Goal: Share content: Share content

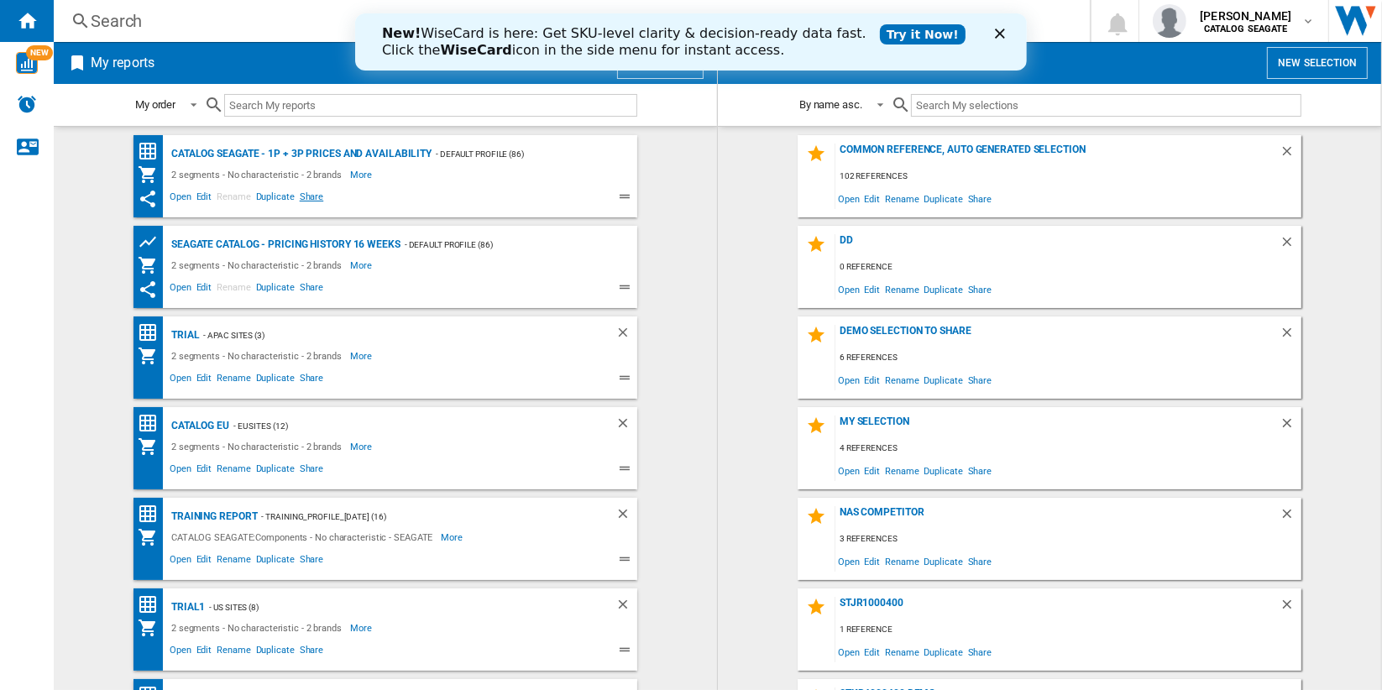
click at [300, 195] on span "Share" at bounding box center [311, 199] width 29 height 20
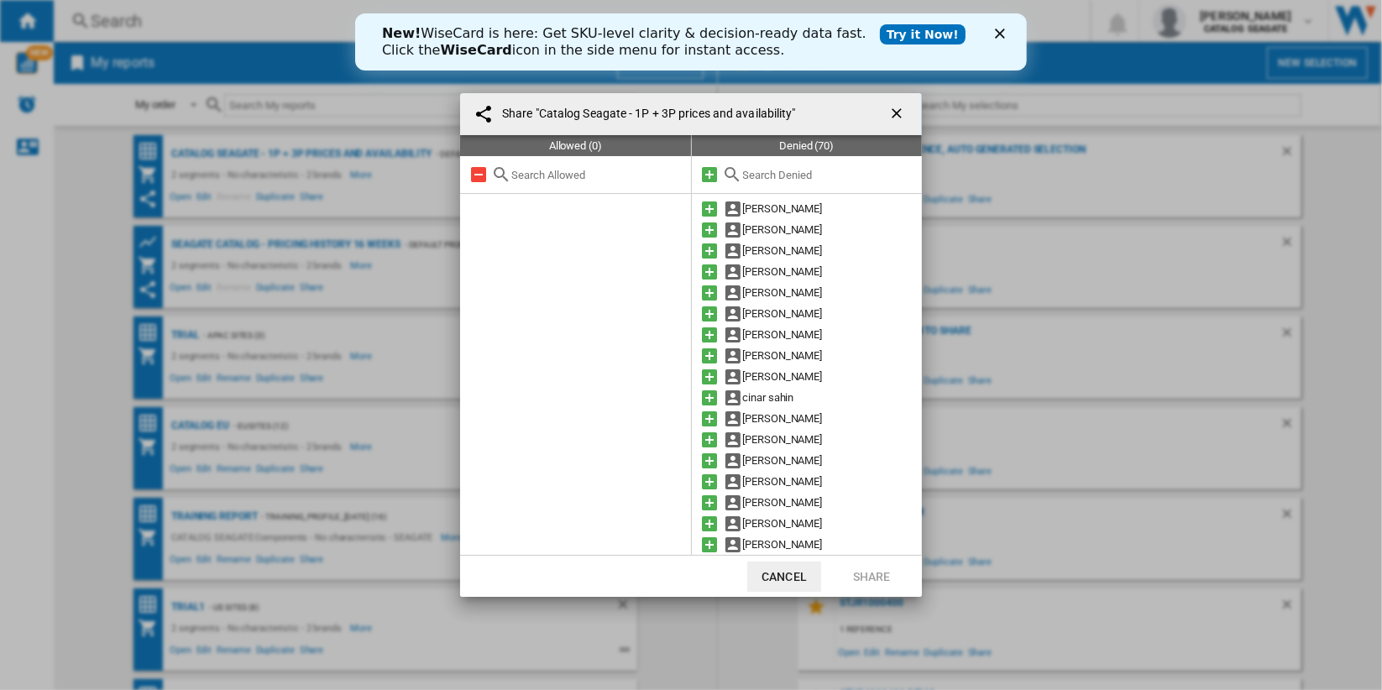
click at [809, 172] on input "text" at bounding box center [828, 175] width 171 height 13
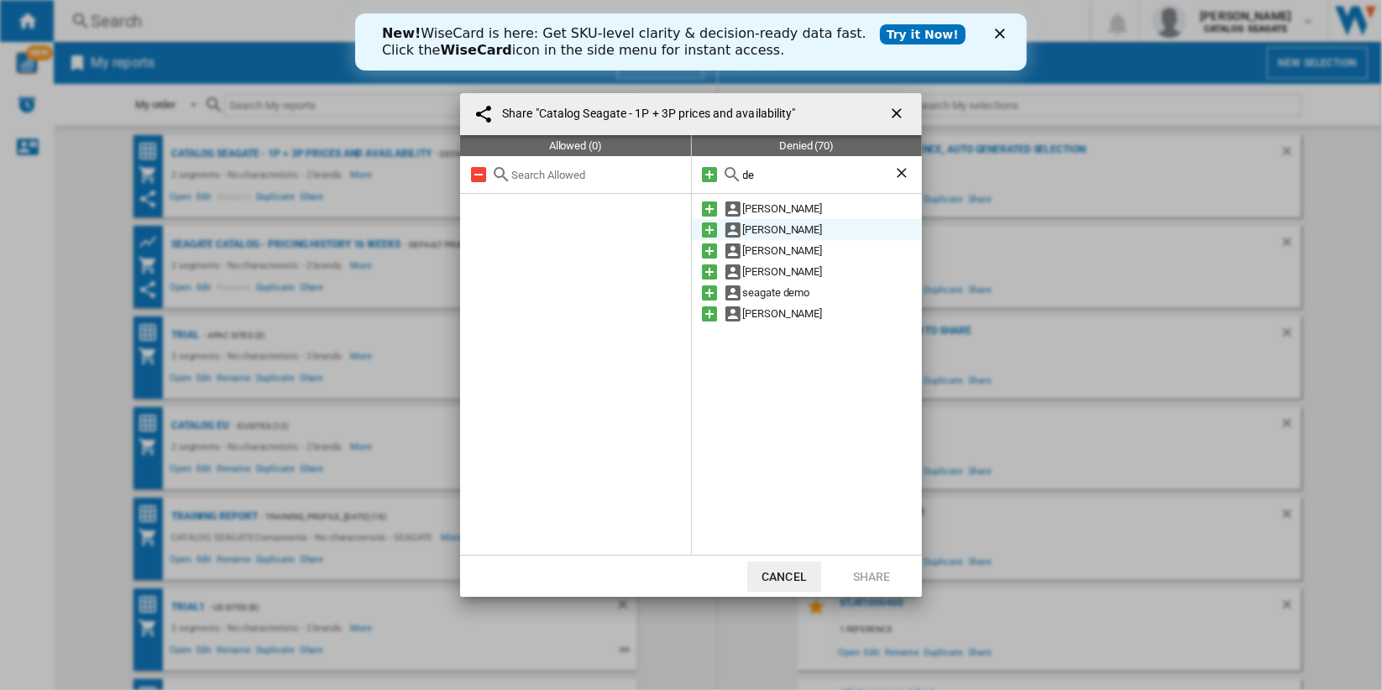
type input "de"
click at [709, 228] on md-icon at bounding box center [710, 230] width 20 height 20
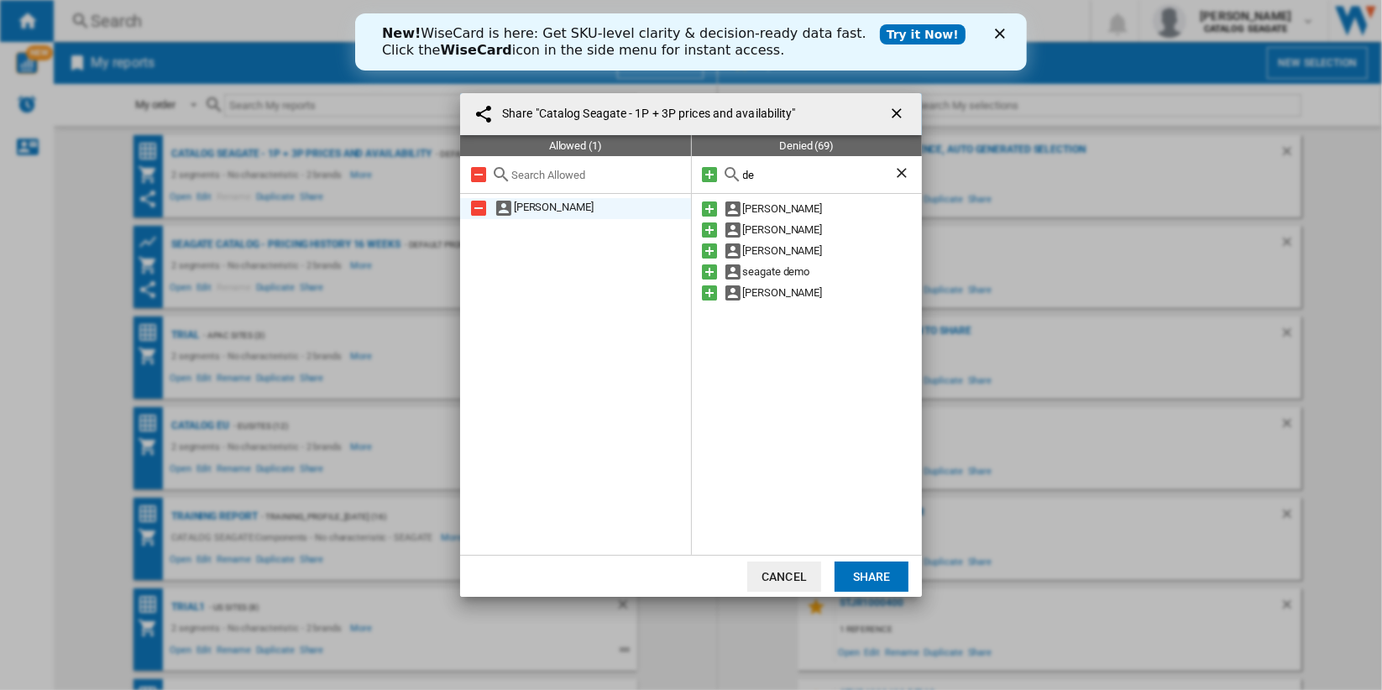
click at [573, 208] on div "[PERSON_NAME]" at bounding box center [575, 208] width 231 height 21
click at [882, 576] on button "Share" at bounding box center [872, 577] width 74 height 30
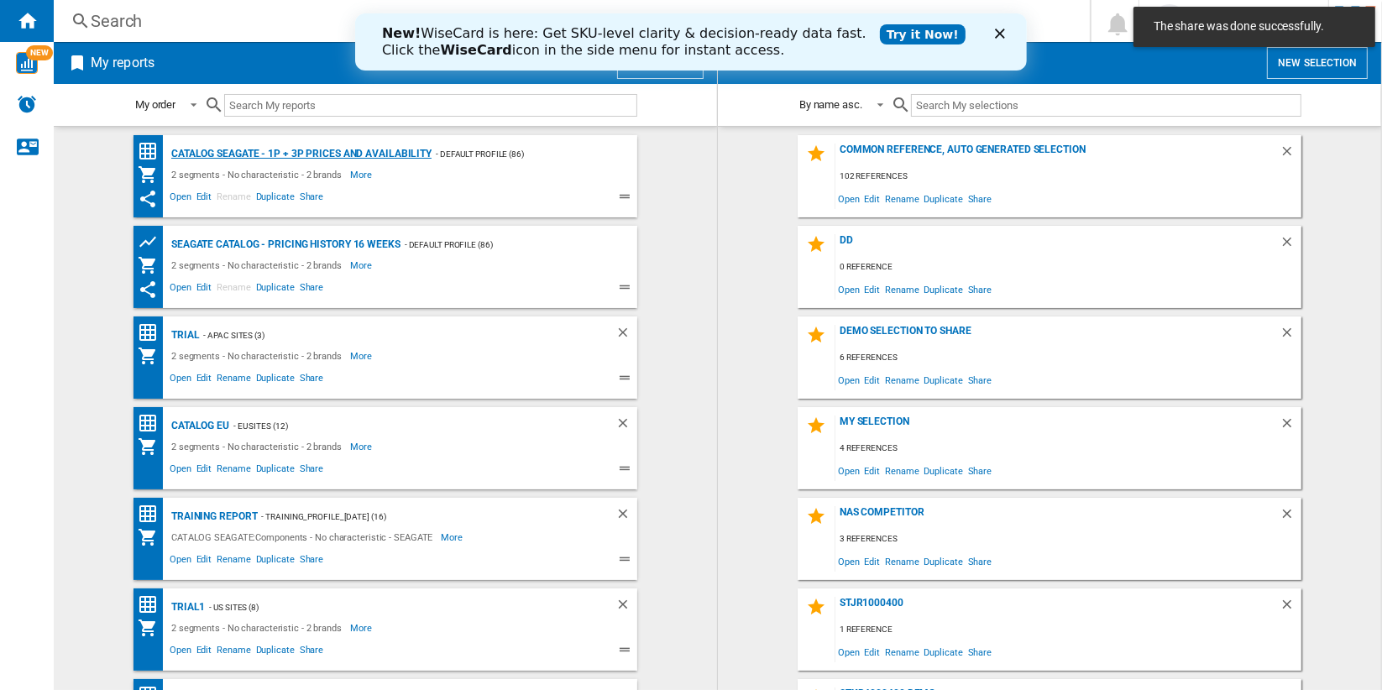
click at [393, 154] on div "Catalog Seagate - 1P + 3P prices and availability" at bounding box center [299, 154] width 264 height 21
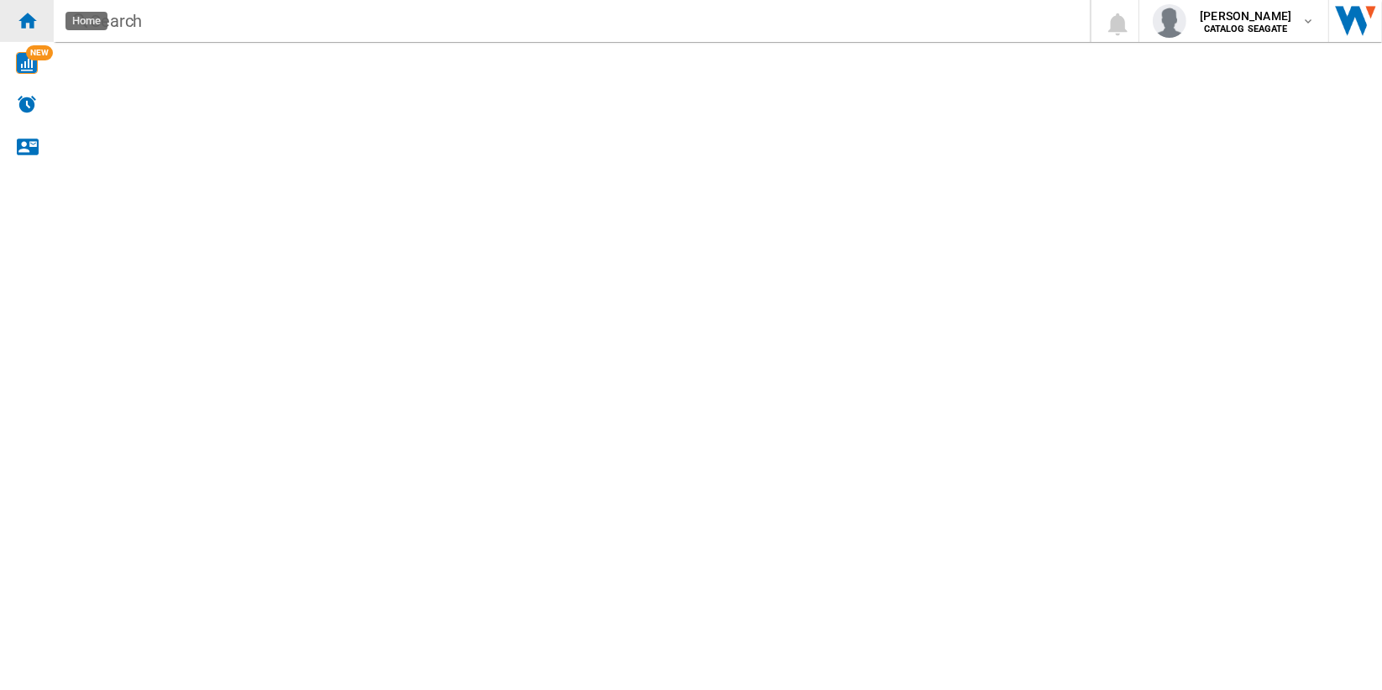
click at [34, 20] on ng-md-icon "Home" at bounding box center [27, 20] width 20 height 20
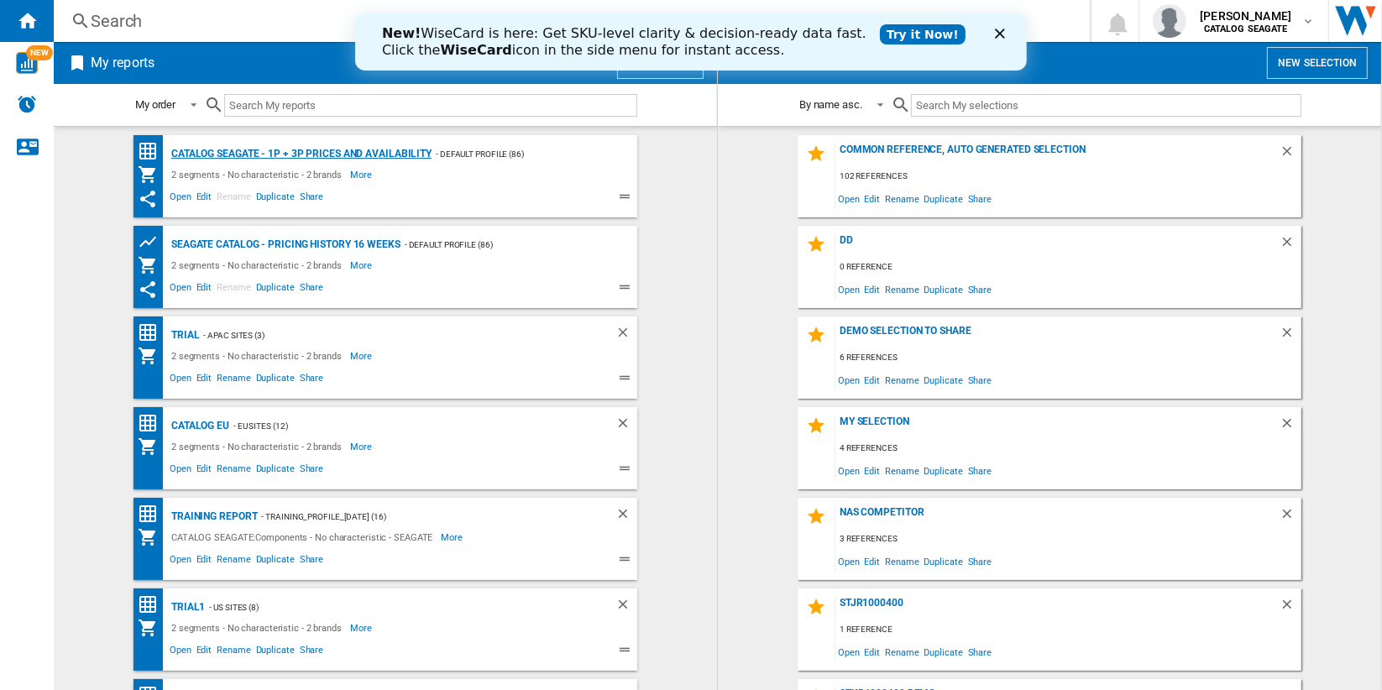
click at [327, 152] on div "Catalog Seagate - 1P + 3P prices and availability" at bounding box center [299, 154] width 264 height 21
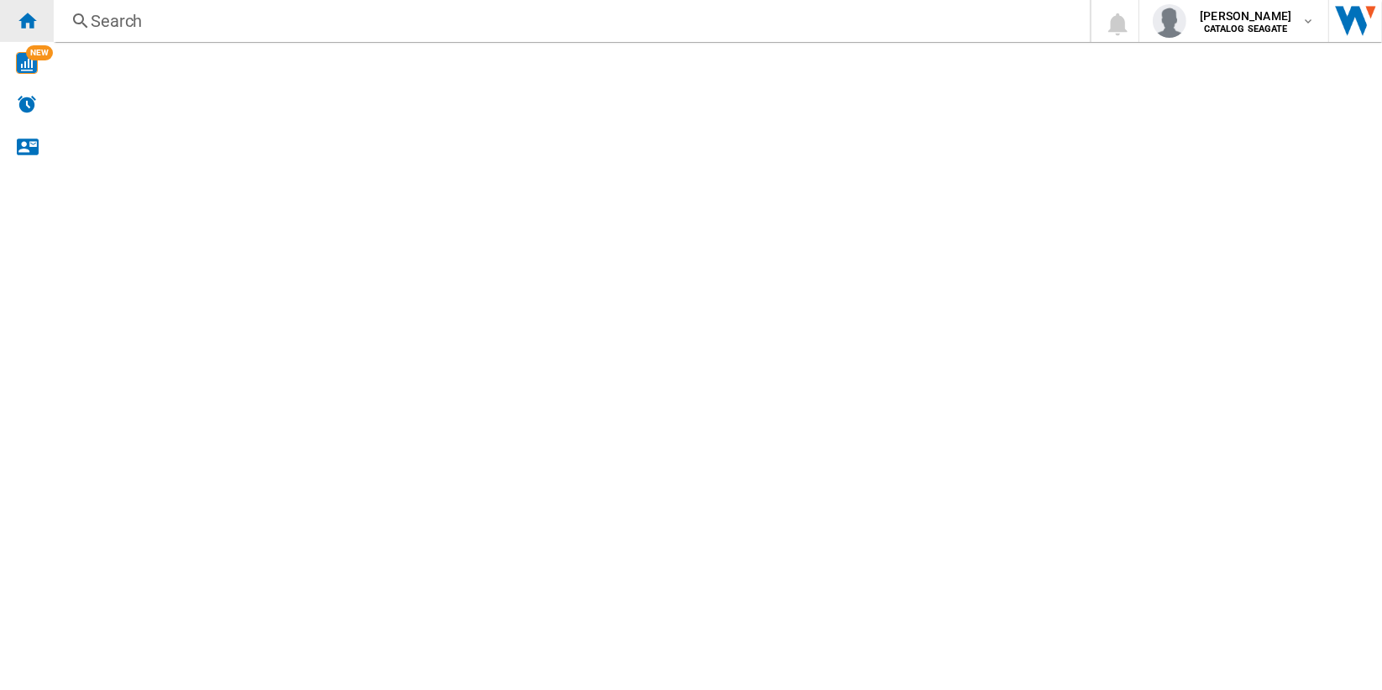
click at [30, 29] on ng-md-icon "Home" at bounding box center [27, 20] width 20 height 20
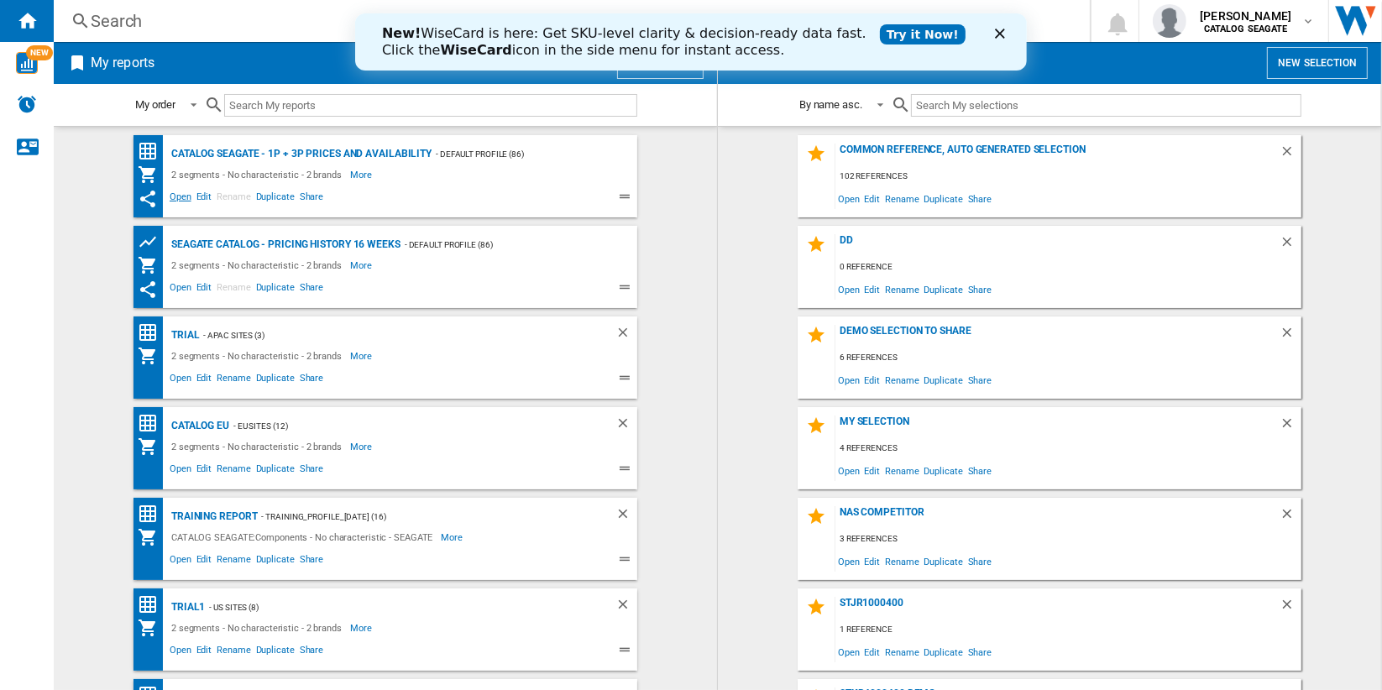
click at [173, 196] on span "Open" at bounding box center [180, 199] width 27 height 20
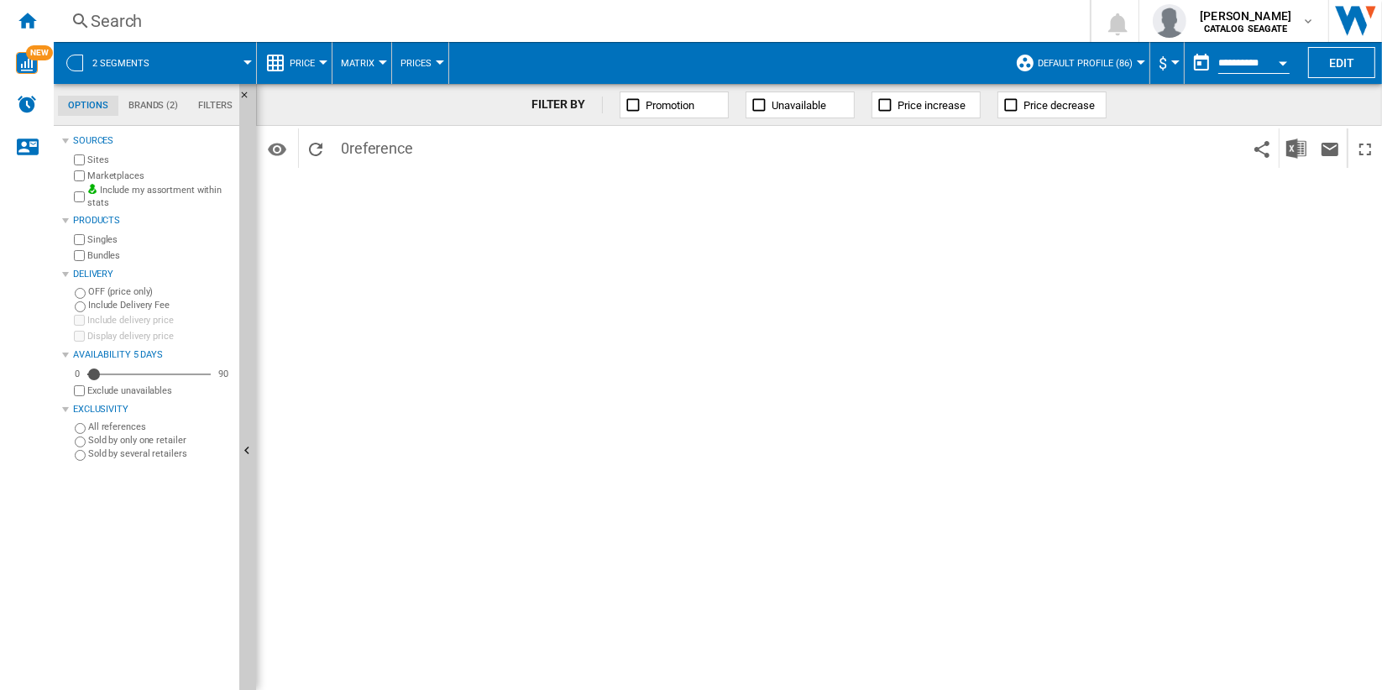
click at [1108, 60] on span "Default profile (86)" at bounding box center [1085, 63] width 95 height 11
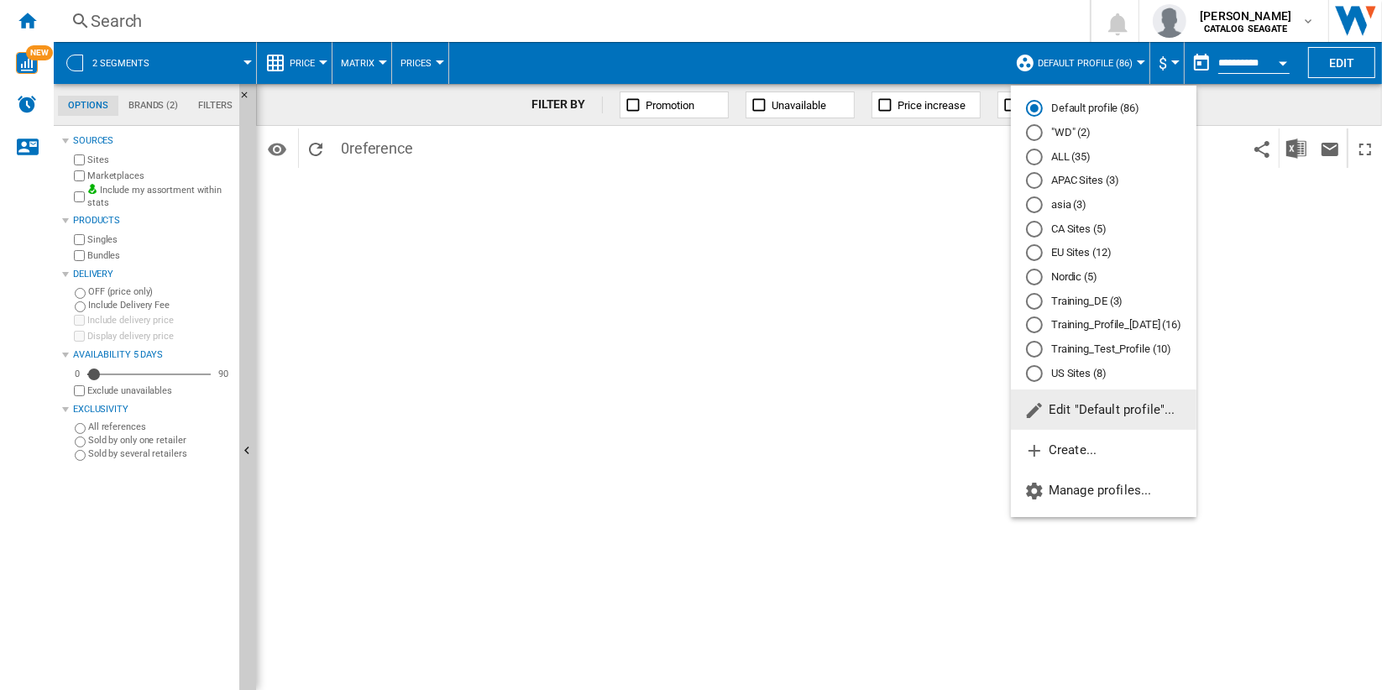
click at [1072, 149] on md-radio-button "ALL (35)" at bounding box center [1103, 157] width 155 height 16
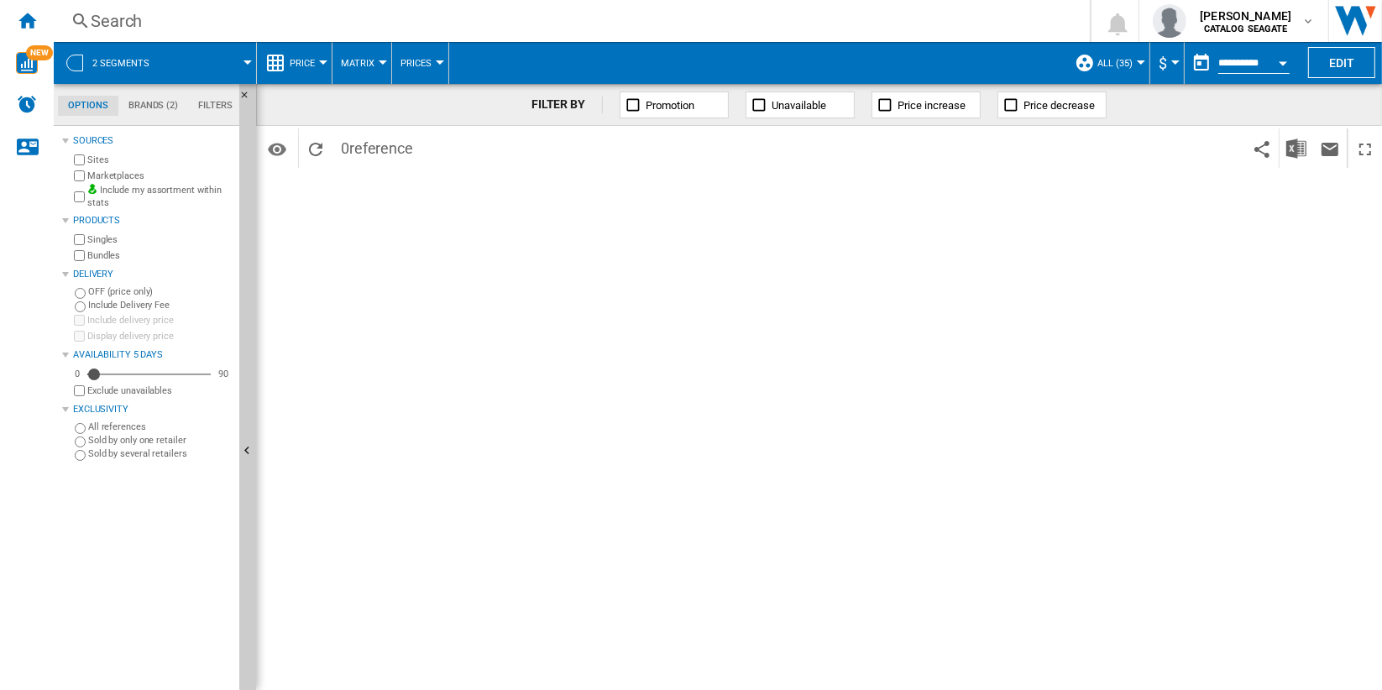
click at [212, 60] on span at bounding box center [210, 63] width 75 height 42
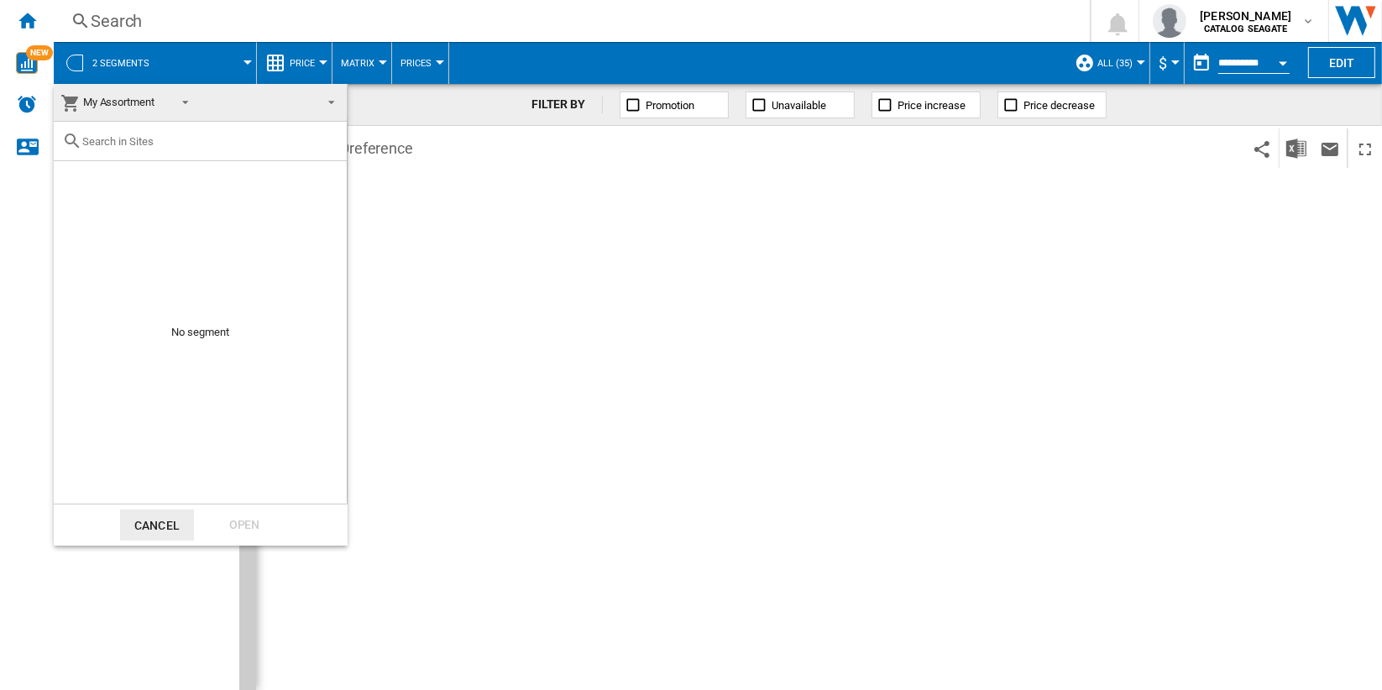
click at [173, 101] on span at bounding box center [180, 101] width 20 height 24
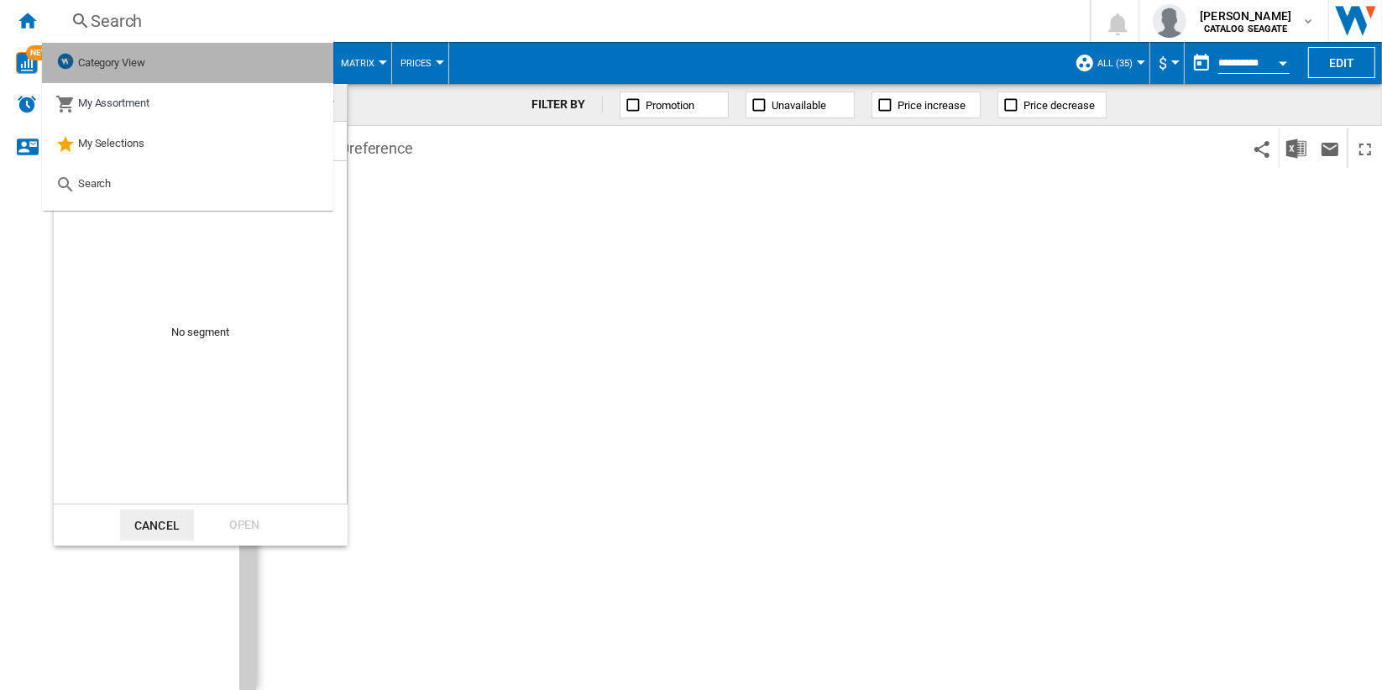
click at [161, 67] on md-option "Category View" at bounding box center [187, 63] width 291 height 40
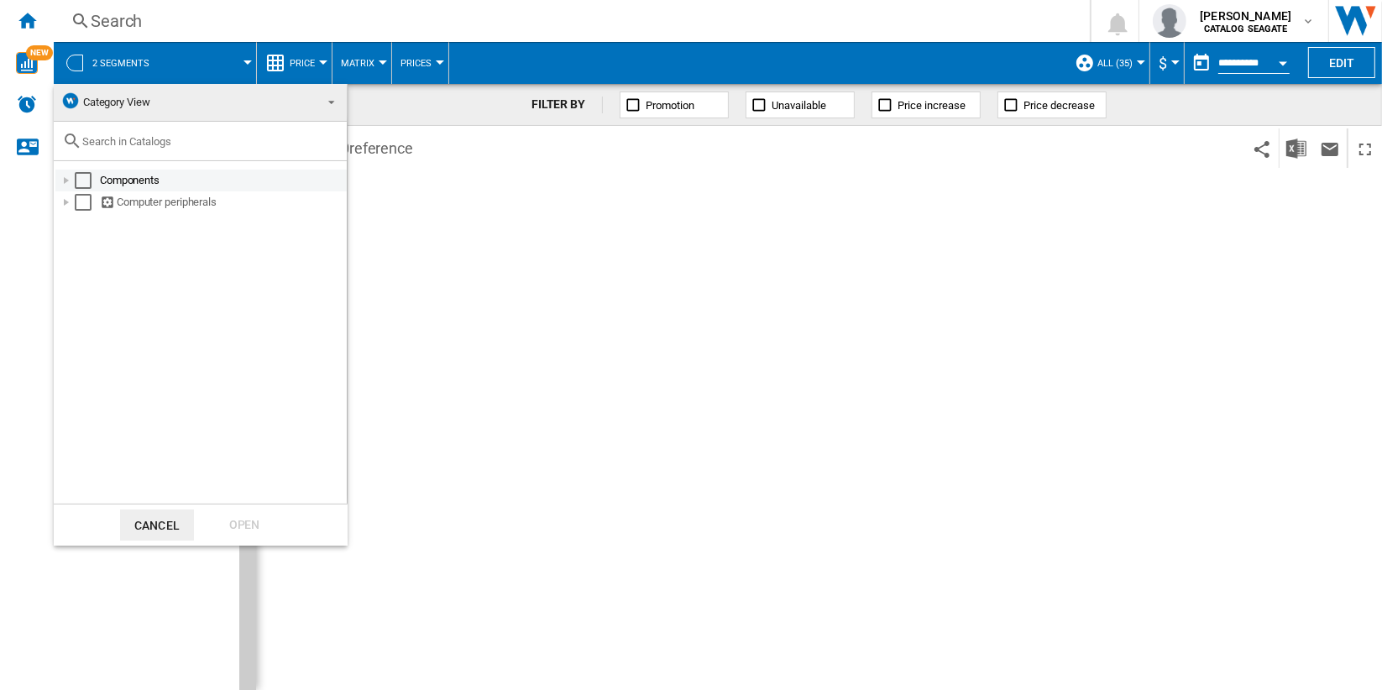
click at [83, 178] on div "Select" at bounding box center [83, 180] width 17 height 17
click at [249, 519] on div "Open" at bounding box center [244, 525] width 74 height 31
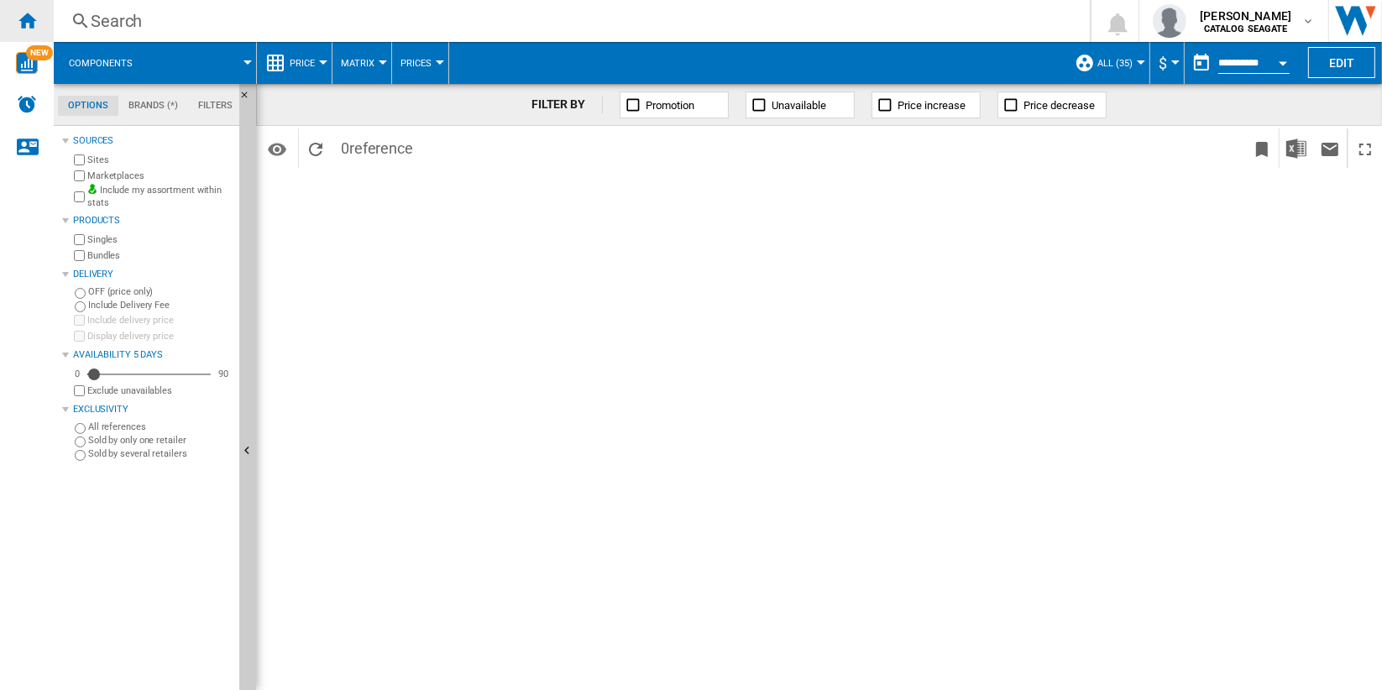
click at [33, 20] on ng-md-icon "Home" at bounding box center [27, 20] width 20 height 20
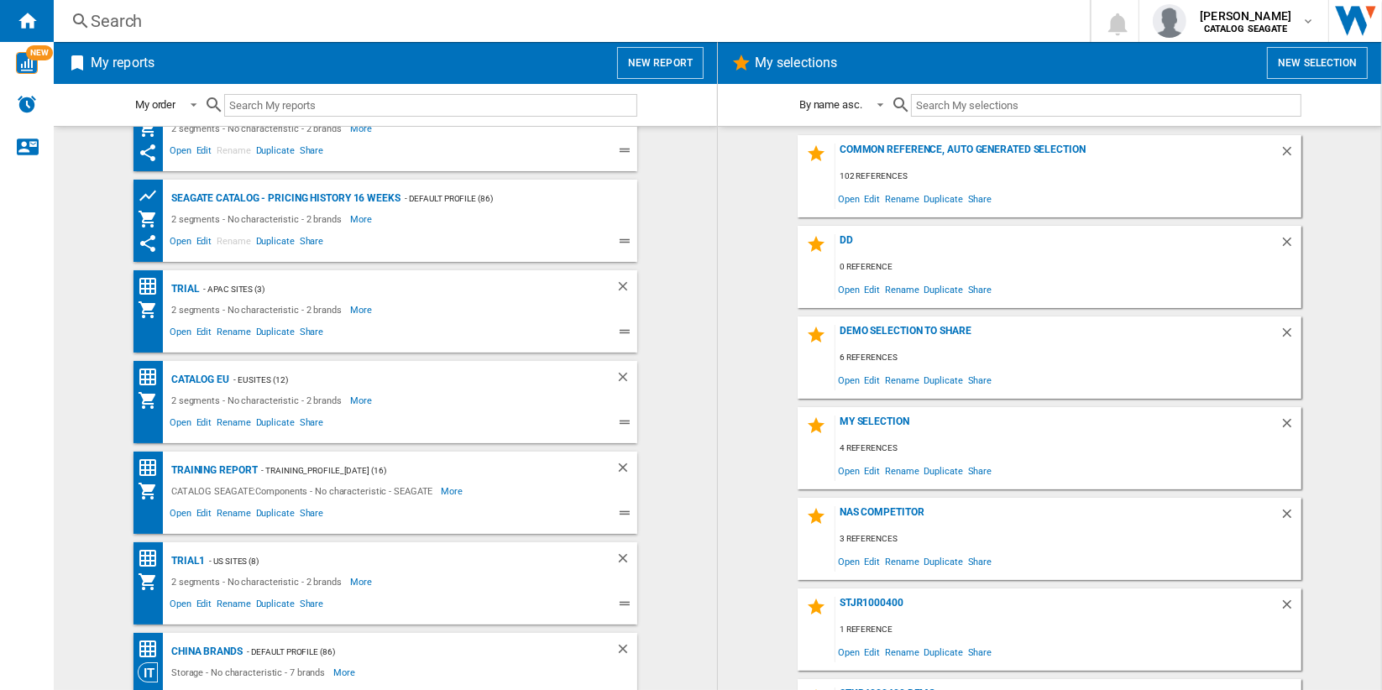
scroll to position [71, 0]
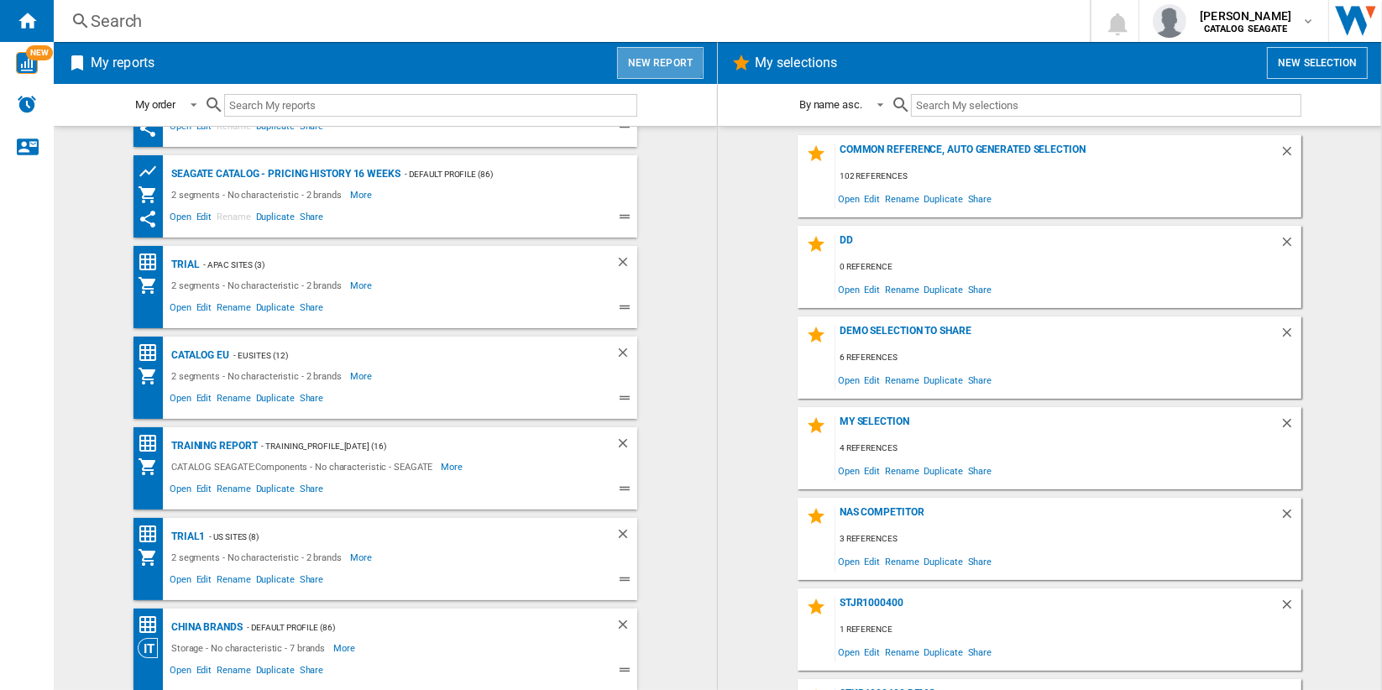
click at [653, 61] on button "New report" at bounding box center [660, 63] width 86 height 32
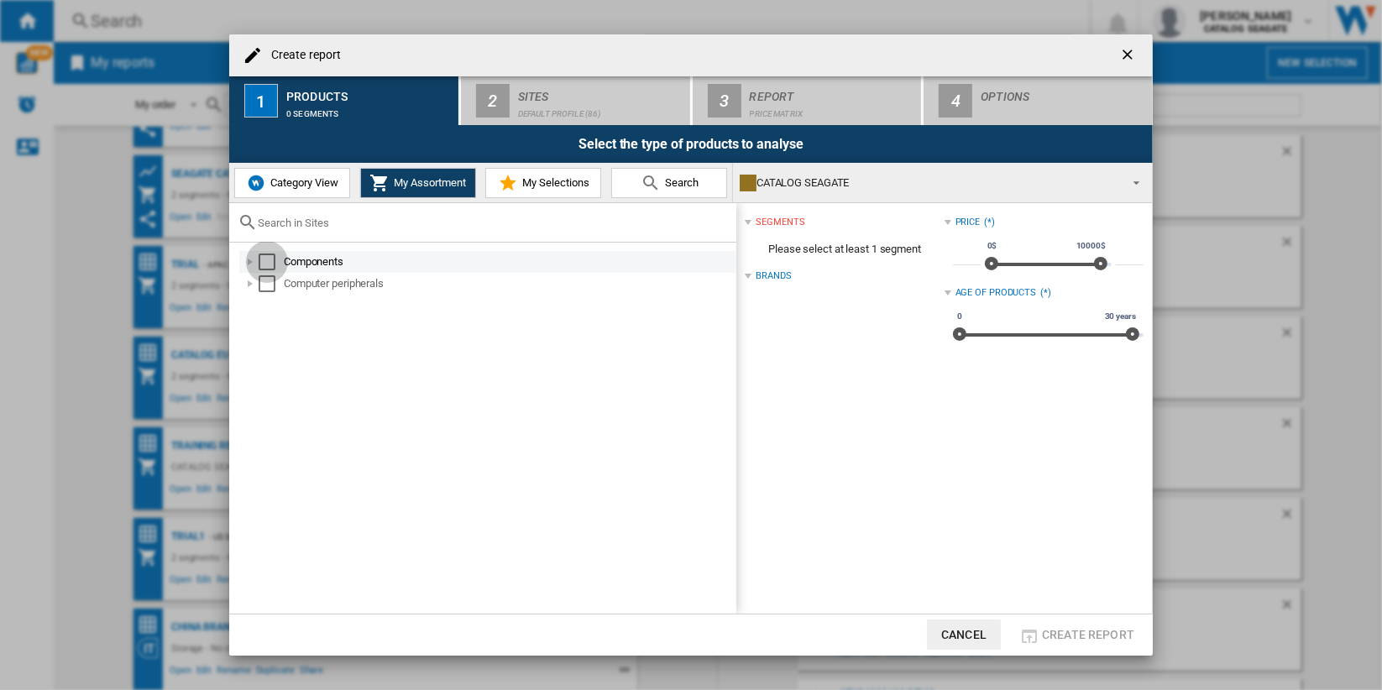
click at [266, 268] on div "Select" at bounding box center [267, 262] width 17 height 17
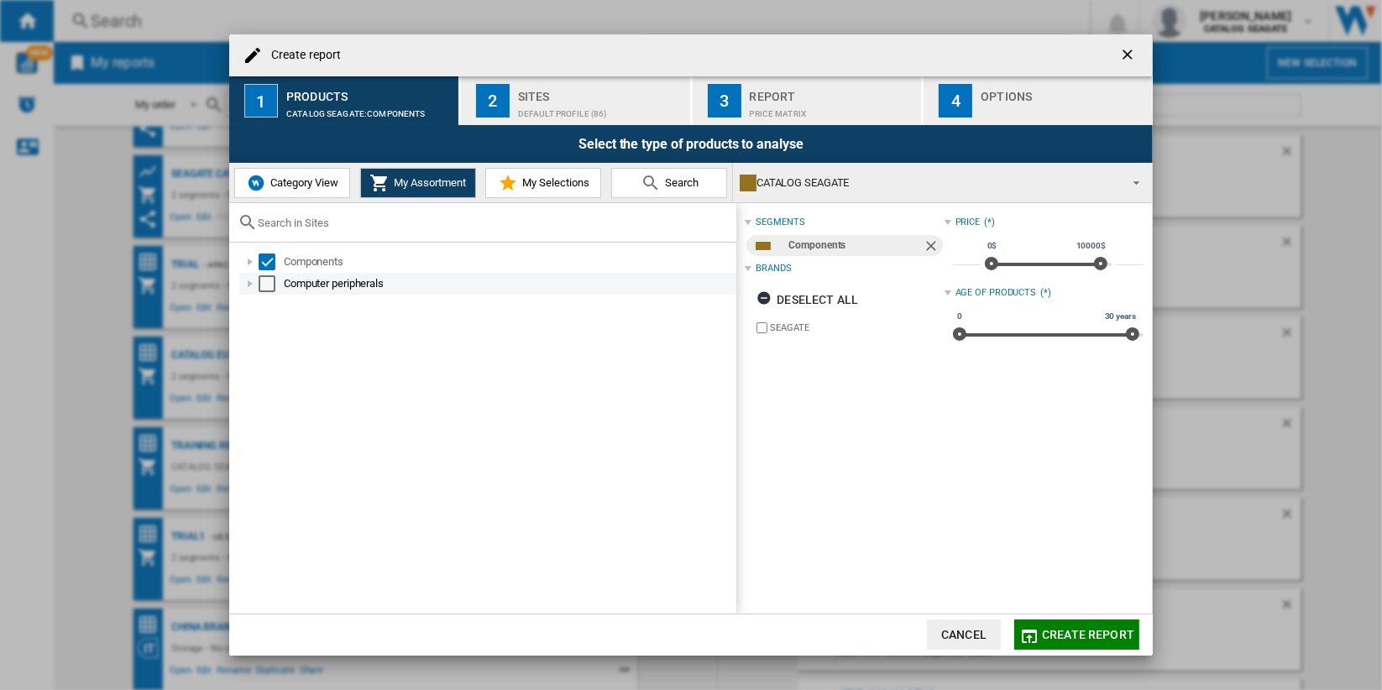
click at [265, 286] on div "Select" at bounding box center [267, 283] width 17 height 17
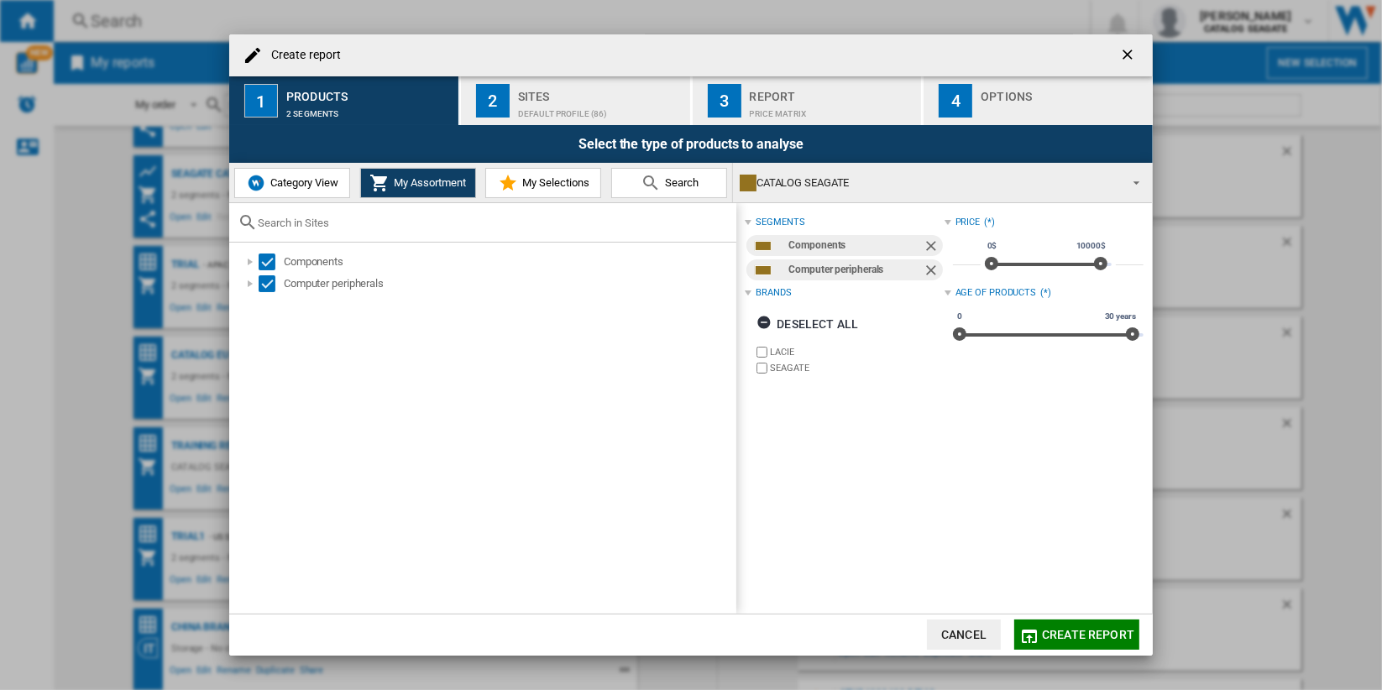
click at [564, 94] on div "Sites" at bounding box center [600, 92] width 165 height 18
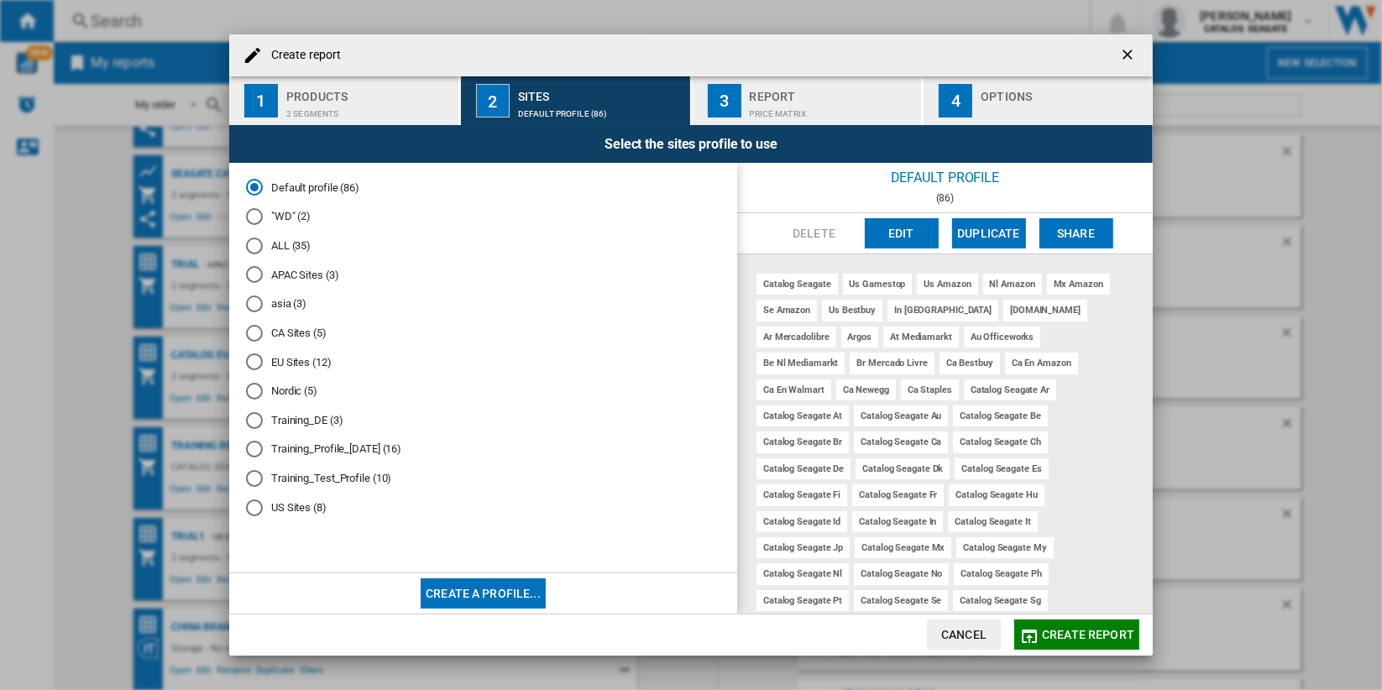
click at [280, 243] on md-radio-button "ALL (35)" at bounding box center [483, 246] width 474 height 16
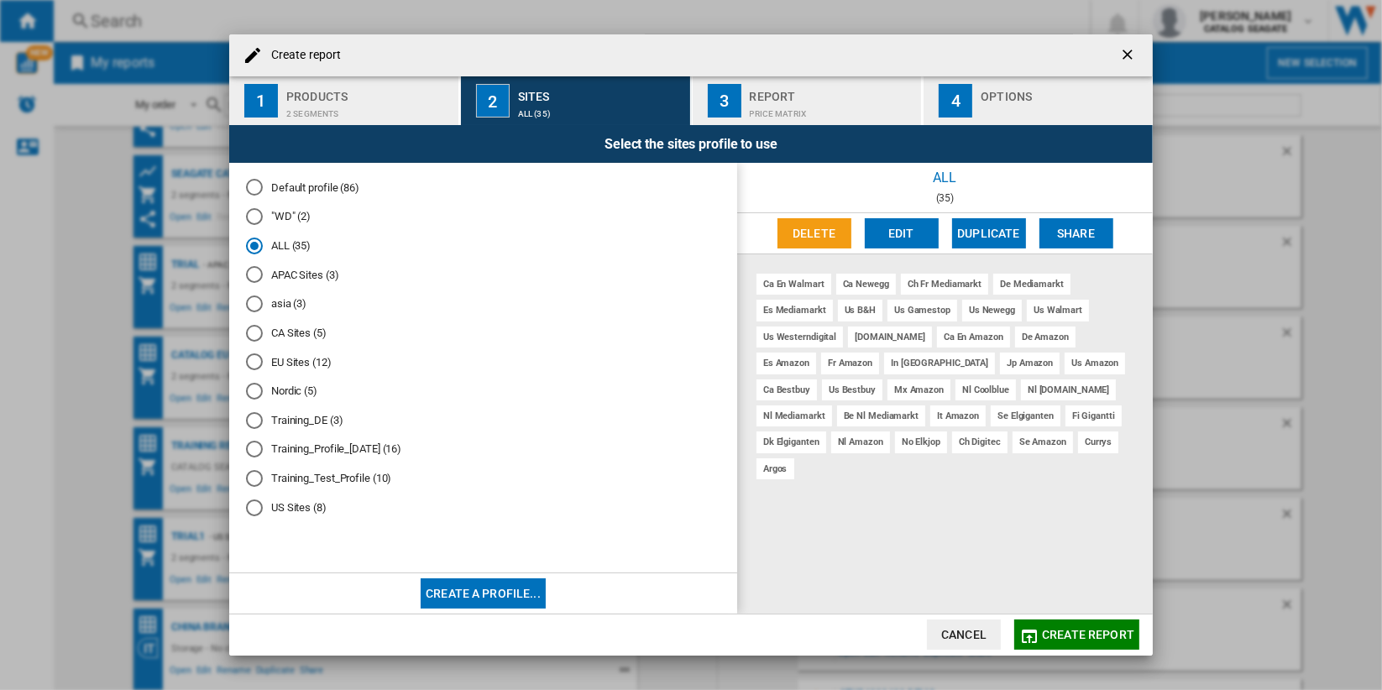
click at [1098, 632] on span "Create report" at bounding box center [1088, 634] width 92 height 13
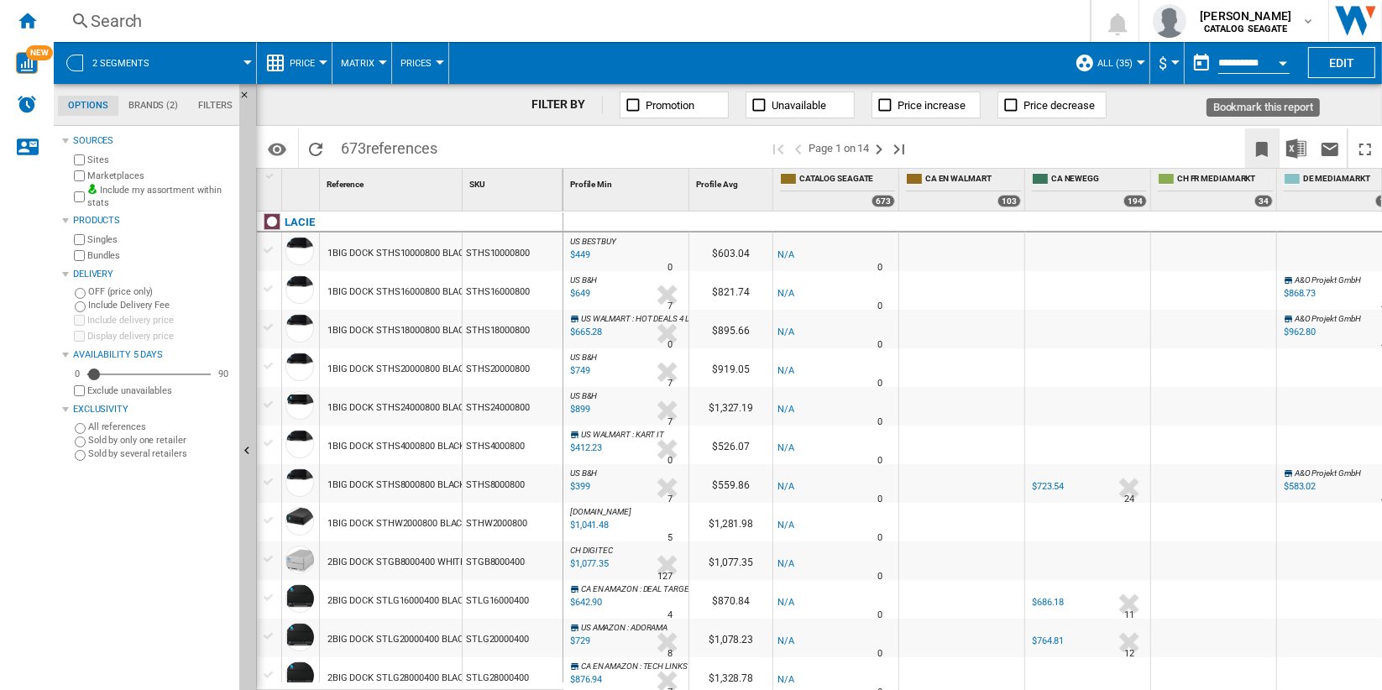
click at [1266, 146] on ng-md-icon "Bookmark this report" at bounding box center [1262, 149] width 20 height 20
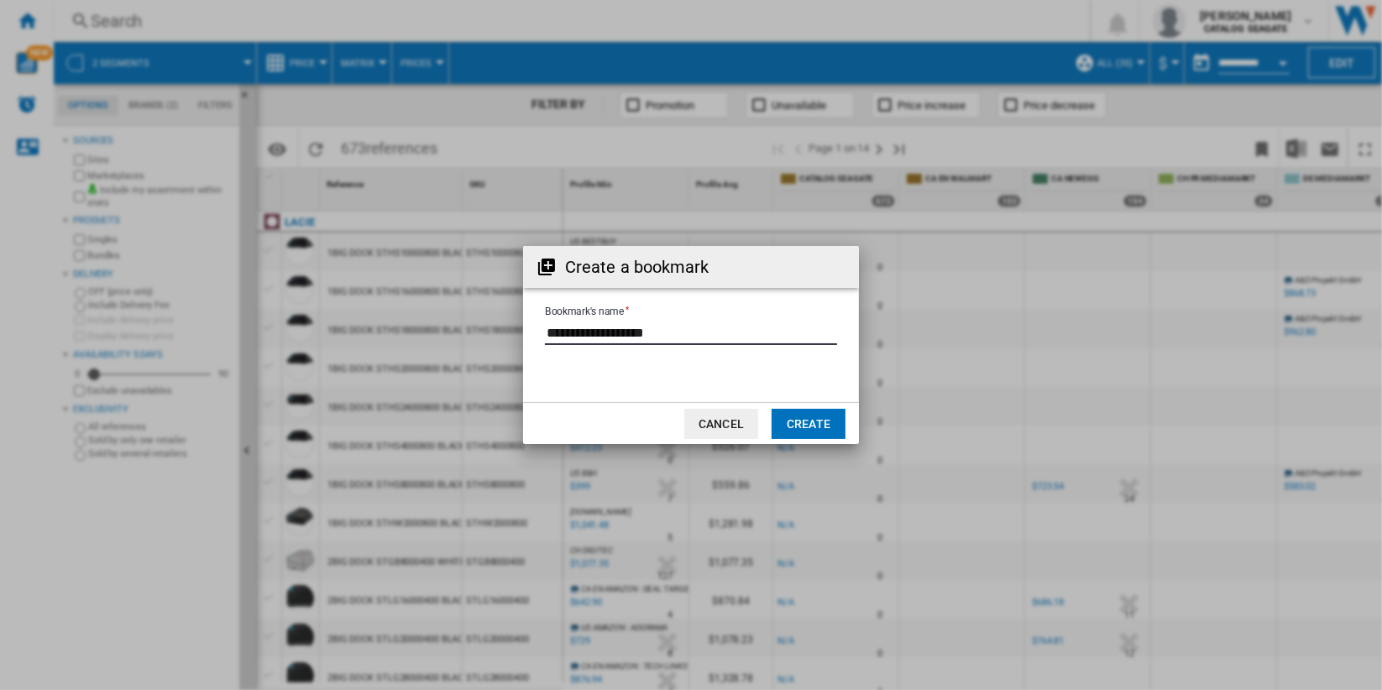
click at [669, 332] on input "Bookmark's name" at bounding box center [691, 332] width 292 height 25
type input "*****"
click at [814, 423] on button "Create" at bounding box center [809, 424] width 74 height 30
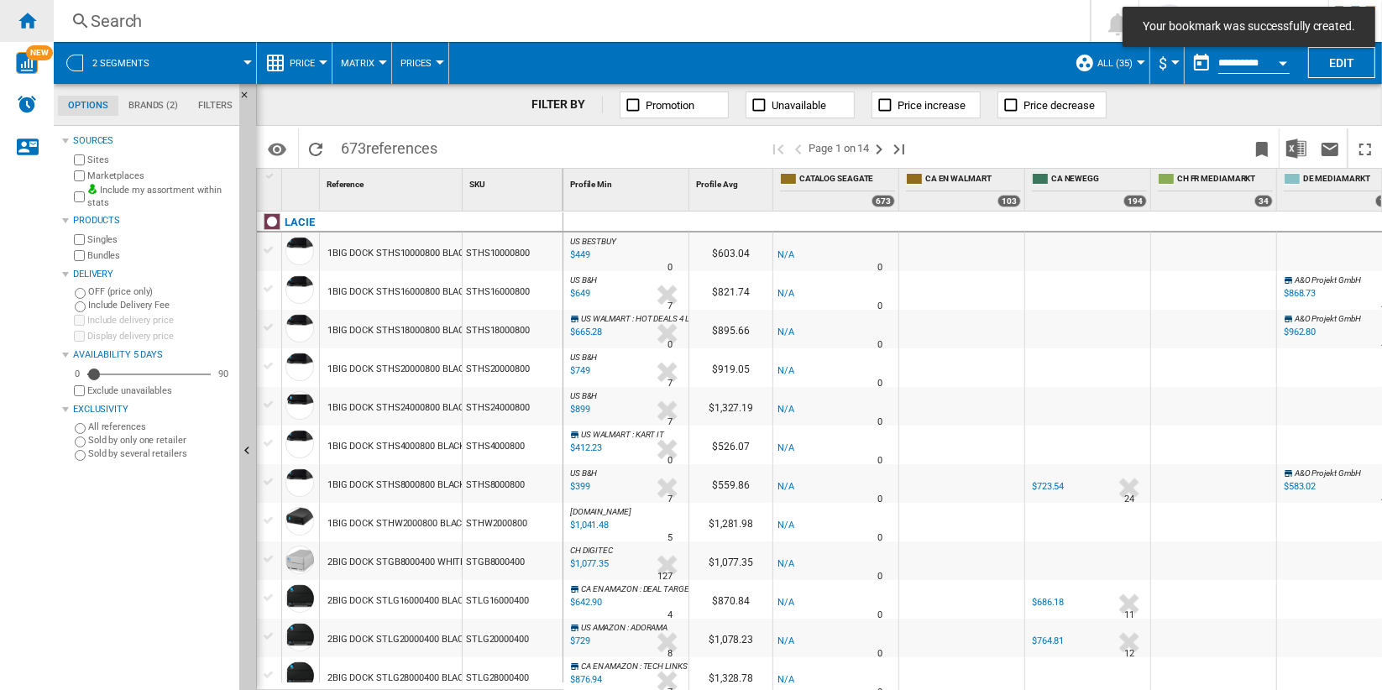
click at [43, 21] on div "Home" at bounding box center [27, 21] width 54 height 42
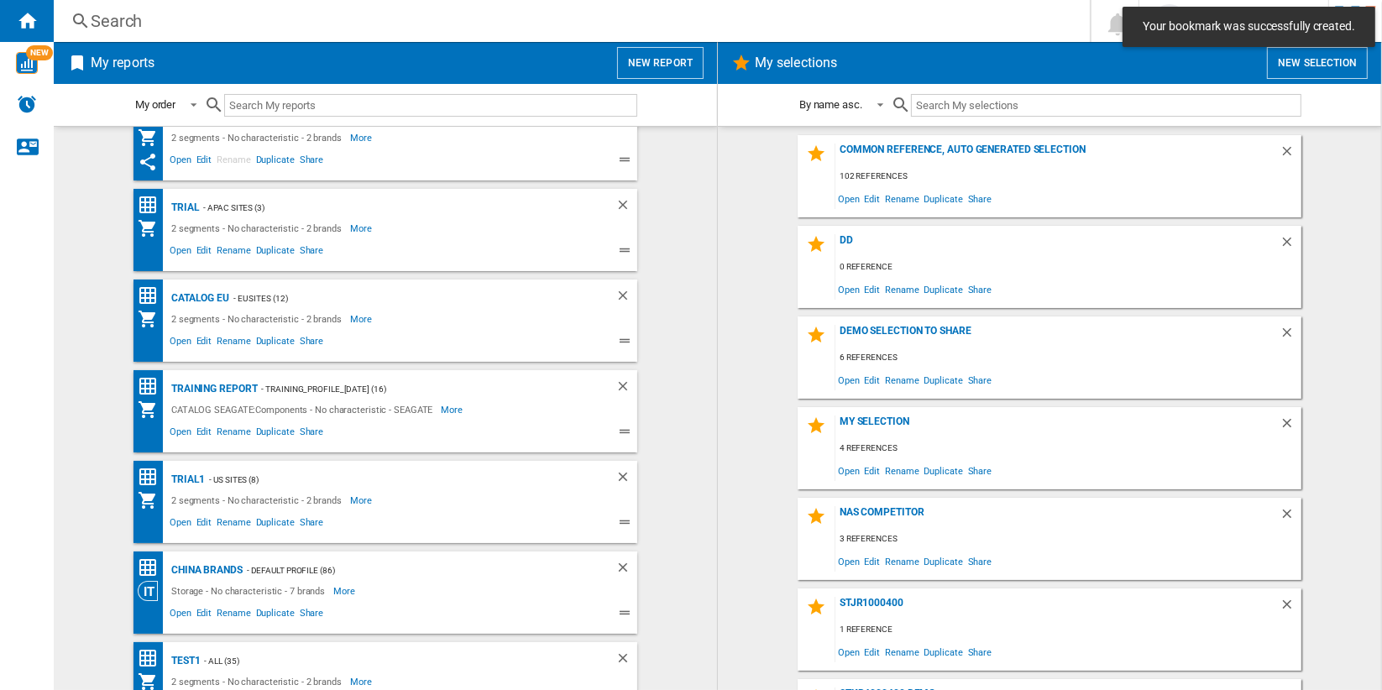
scroll to position [161, 0]
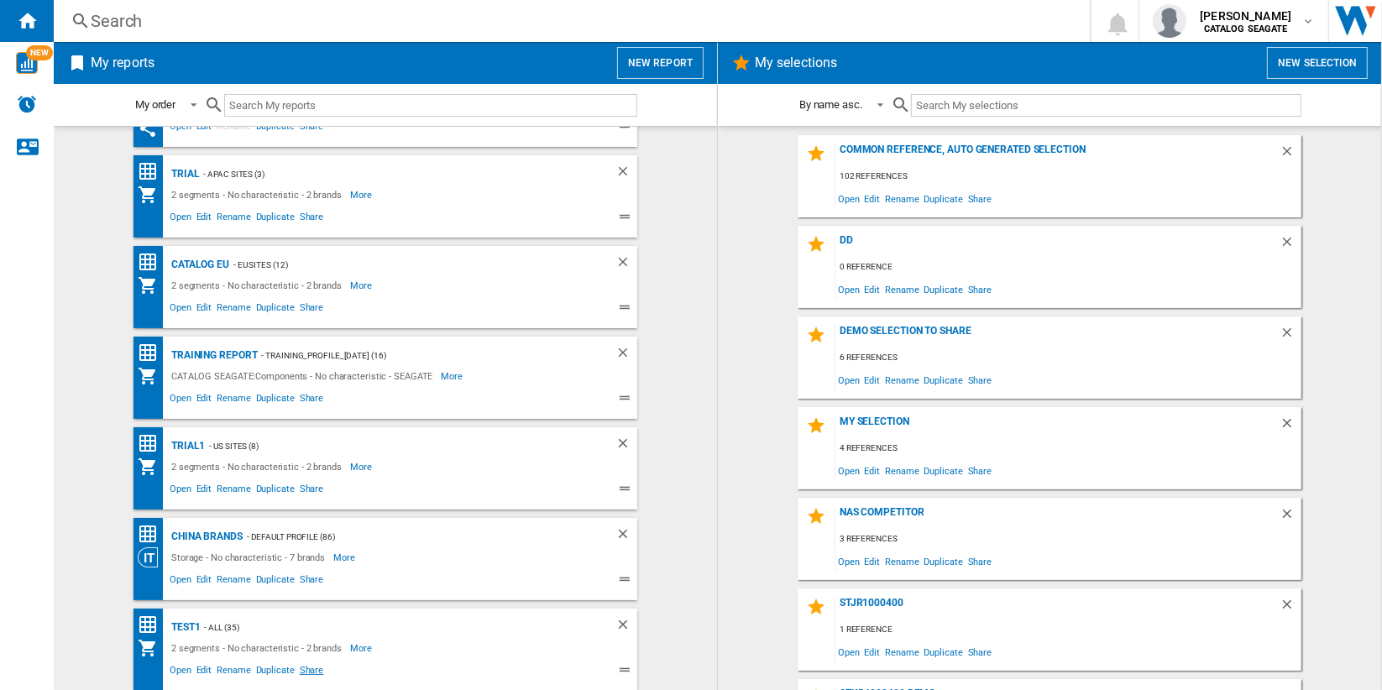
click at [301, 670] on span "Share" at bounding box center [311, 672] width 29 height 20
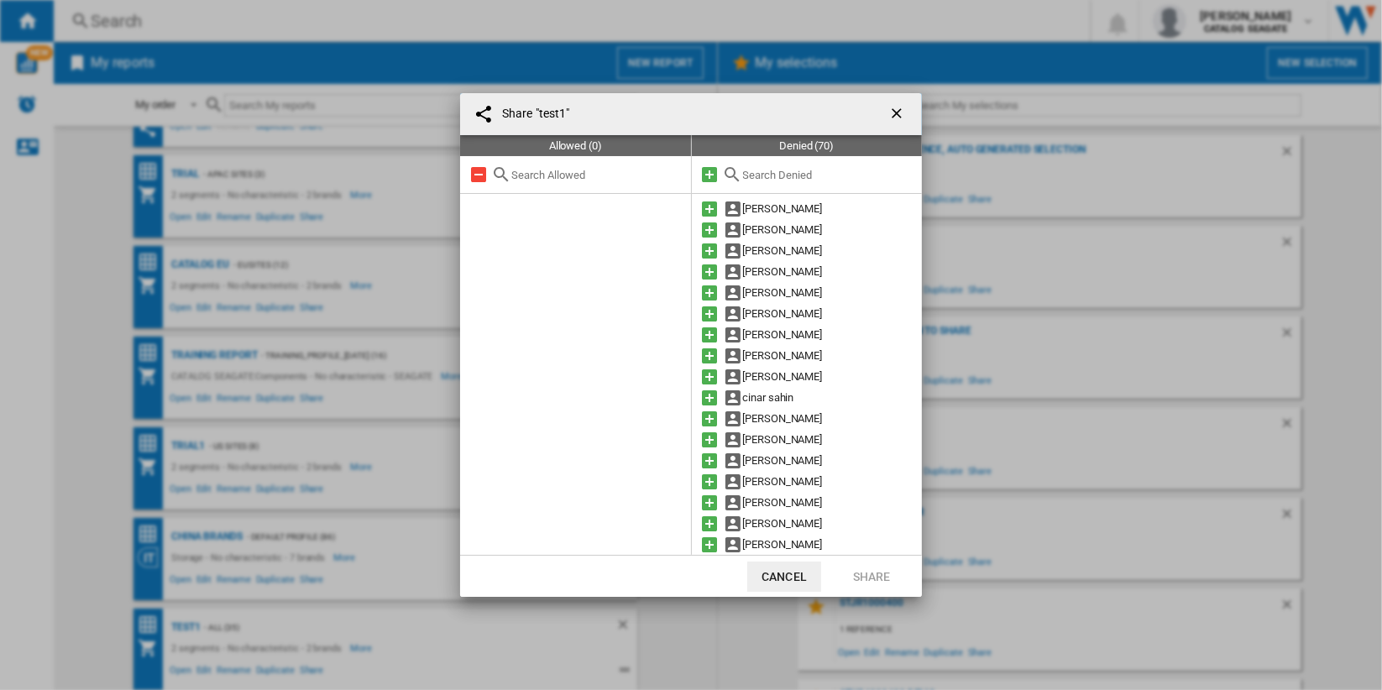
click at [805, 175] on input "text" at bounding box center [828, 175] width 171 height 13
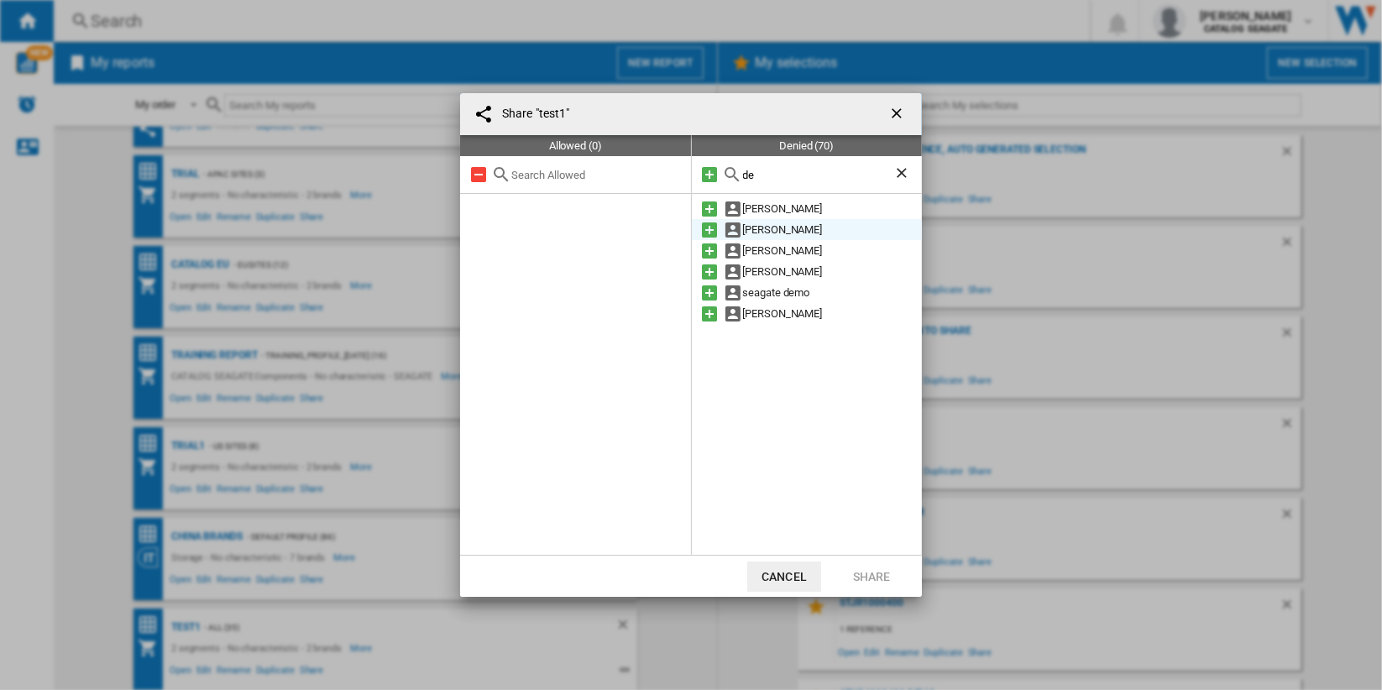
type input "de"
click at [841, 232] on div "[PERSON_NAME]" at bounding box center [833, 229] width 180 height 21
click at [710, 228] on md-icon at bounding box center [710, 230] width 20 height 20
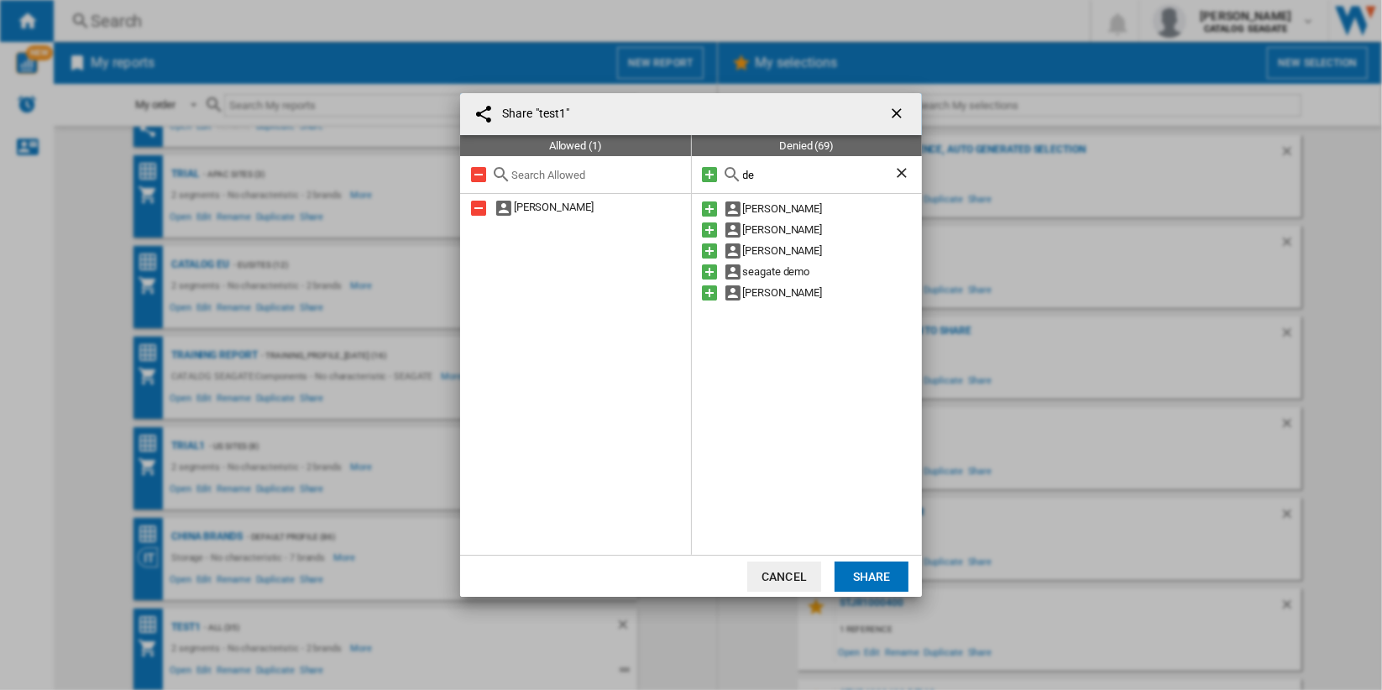
drag, startPoint x: 882, startPoint y: 573, endPoint x: 886, endPoint y: 558, distance: 15.7
click at [882, 573] on button "Share" at bounding box center [872, 577] width 74 height 30
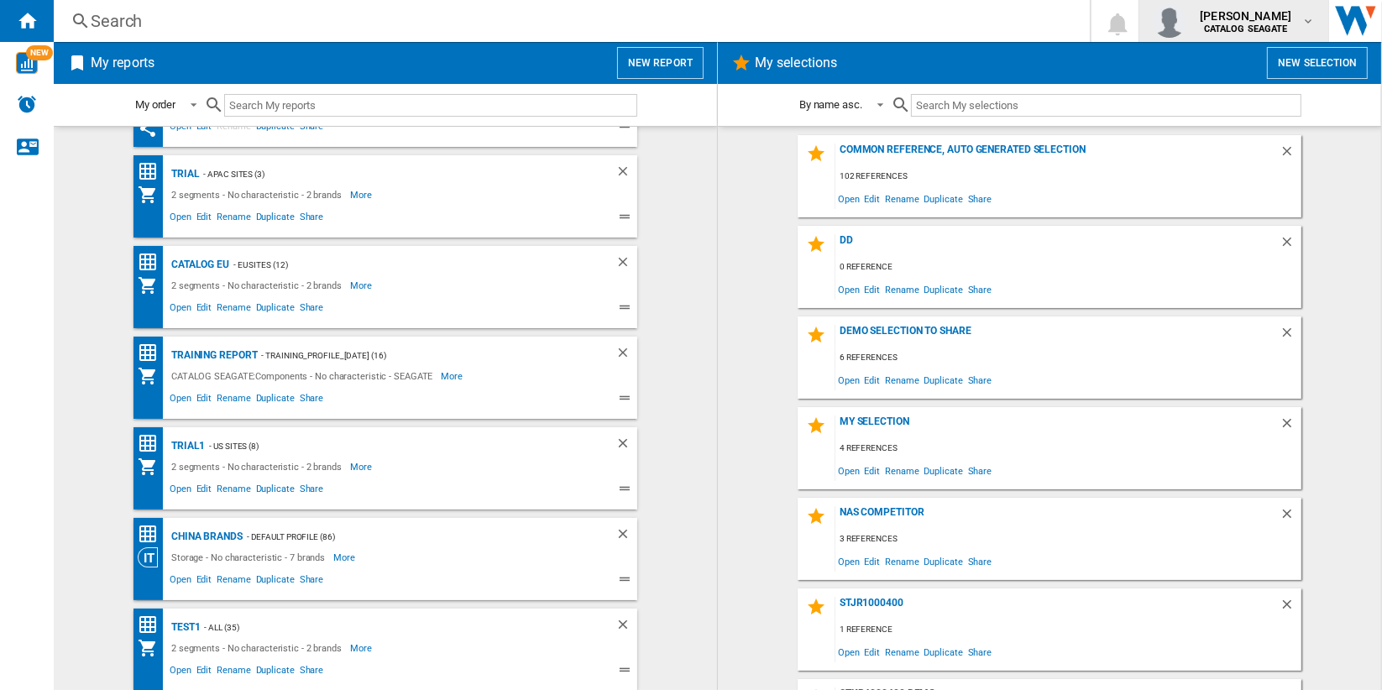
click at [1278, 25] on b "CATALOG SEAGATE" at bounding box center [1246, 29] width 84 height 11
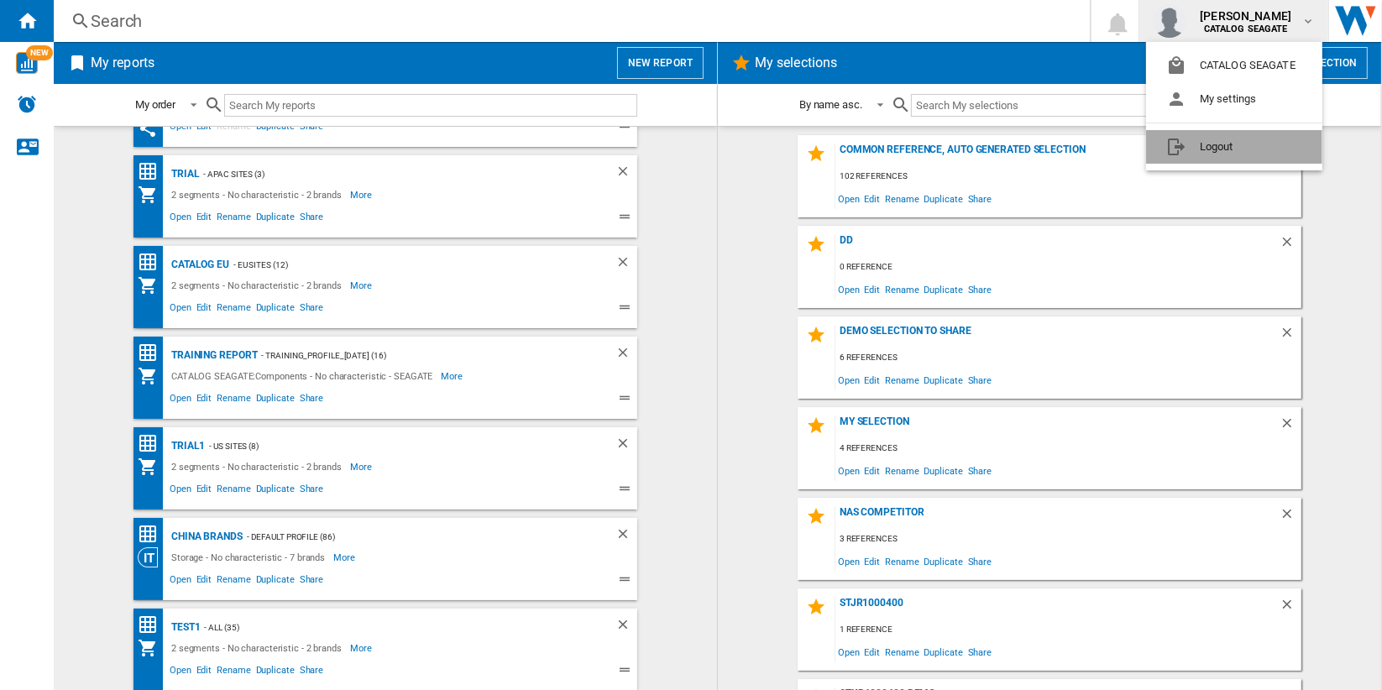
click at [1275, 153] on button "Logout" at bounding box center [1234, 147] width 176 height 34
